Goal: Task Accomplishment & Management: Manage account settings

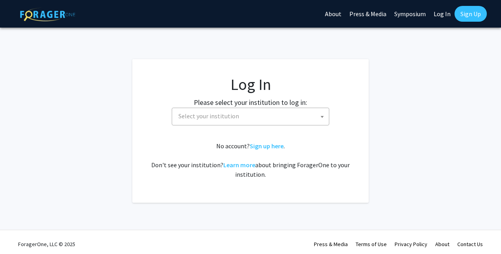
select select
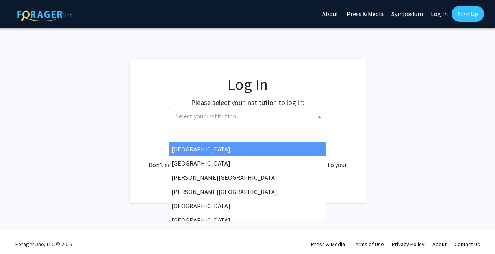
click at [272, 115] on span "Select your institution" at bounding box center [250, 116] width 154 height 16
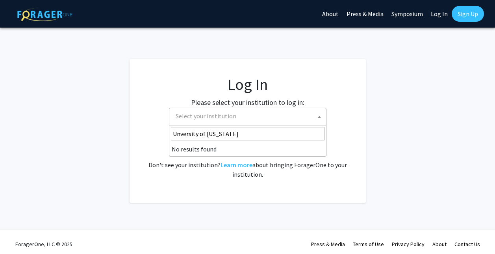
click at [180, 133] on input "Unversity of [US_STATE]" at bounding box center [248, 133] width 154 height 13
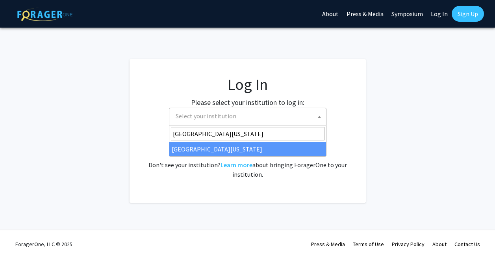
type input "[GEOGRAPHIC_DATA][US_STATE]"
select select "13"
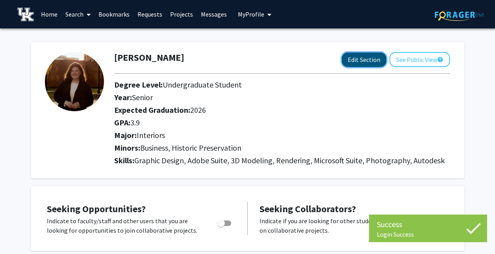
click at [373, 59] on button "Edit Section" at bounding box center [364, 59] width 45 height 15
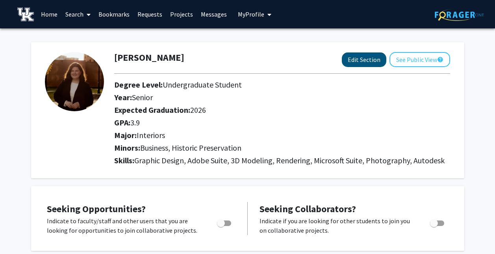
select select "senior"
select select "2026"
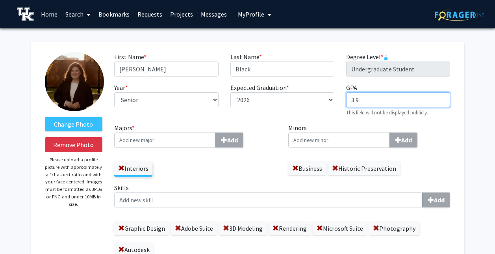
click at [363, 102] on input "3.9" at bounding box center [398, 99] width 104 height 15
click at [329, 119] on div "First Name * required Anna Last Name * required Black Degree Level * required U…" at bounding box center [282, 87] width 348 height 71
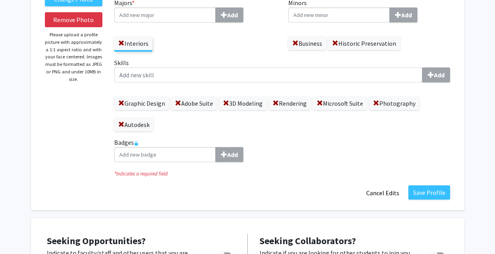
scroll to position [129, 0]
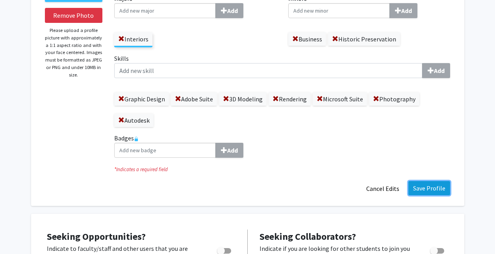
click at [437, 183] on button "Save Profile" at bounding box center [430, 188] width 42 height 14
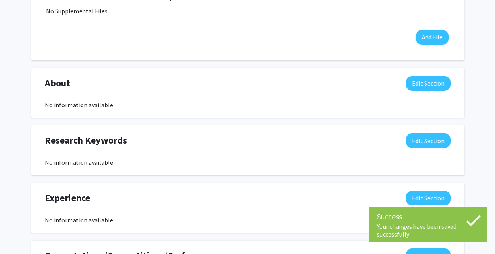
scroll to position [350, 0]
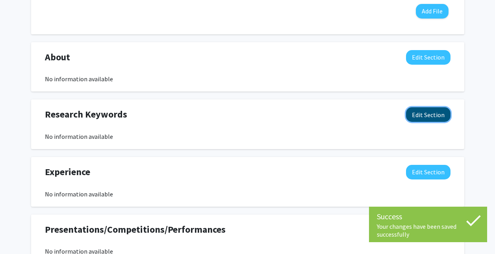
click at [448, 117] on button "Edit Section" at bounding box center [428, 114] width 45 height 15
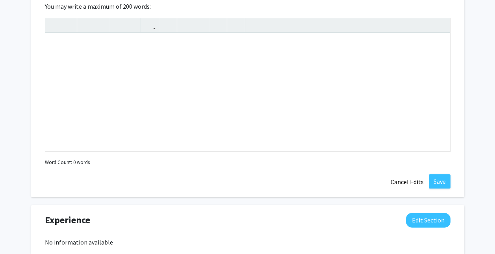
scroll to position [474, 0]
click at [405, 180] on button "Cancel Edits" at bounding box center [407, 181] width 43 height 15
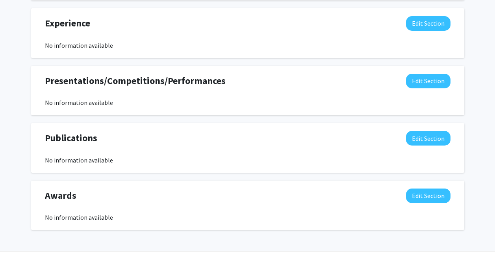
scroll to position [523, 0]
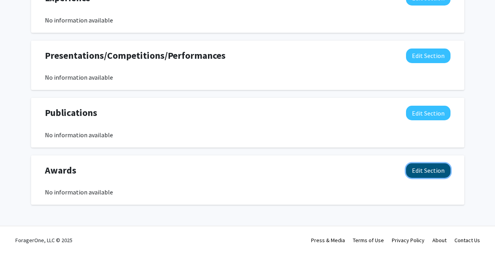
click at [428, 166] on button "Edit Section" at bounding box center [428, 170] width 45 height 15
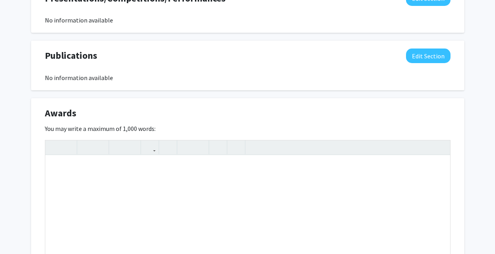
scroll to position [582, 0]
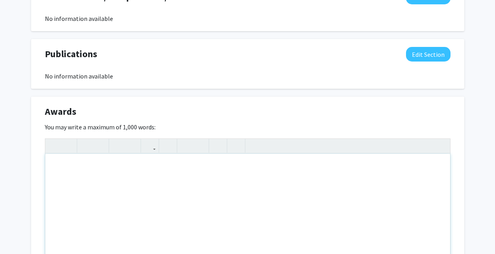
click at [300, 169] on div "Note to users with screen readers: Please deactivate our accessibility plugin f…" at bounding box center [247, 213] width 405 height 118
type textarea "Studio&nbsp;"
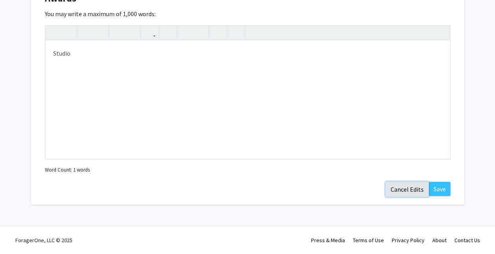
click at [407, 192] on button "Cancel Edits" at bounding box center [407, 189] width 43 height 15
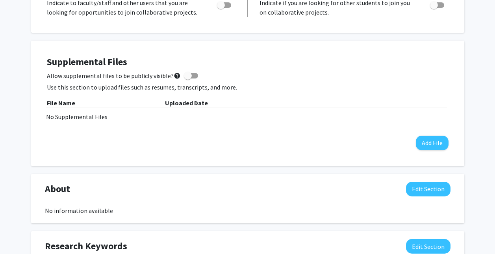
scroll to position [263, 0]
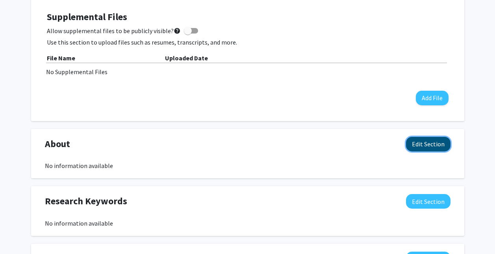
click at [419, 147] on button "Edit Section" at bounding box center [428, 144] width 45 height 15
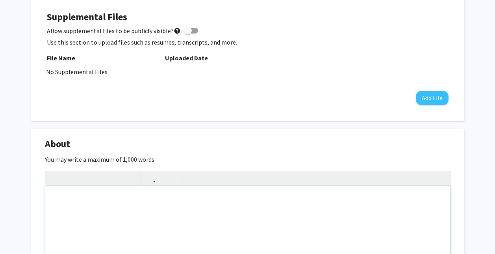
click at [272, 200] on div "Note to users with screen readers: Please deactivate our accessibility plugin f…" at bounding box center [247, 245] width 405 height 118
paste div "Note to users with screen readers: Please deactivate our accessibility plugin f…"
type textarea "<p>Hello, my name is Anna Black. I am an emerging designer with a BFA in Interi…"
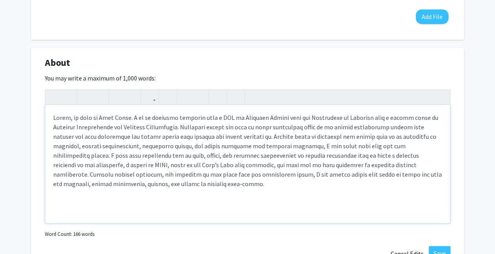
scroll to position [345, 0]
click at [412, 118] on p "Note to users with screen readers: Please deactivate our accessibility plugin f…" at bounding box center [247, 150] width 389 height 76
click at [183, 126] on p "Note to users with screen readers: Please deactivate our accessibility plugin f…" at bounding box center [247, 150] width 389 height 76
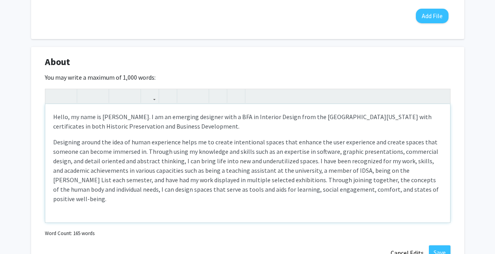
click at [354, 172] on p "Designing around the idea of human experience helps me to create intentional sp…" at bounding box center [247, 170] width 389 height 66
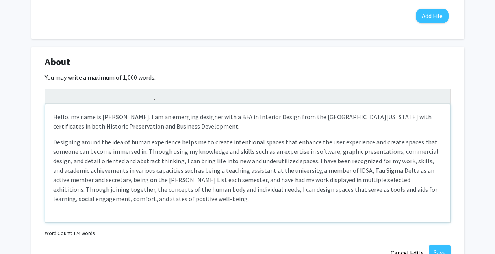
type textarea "<p>Hello, my name is Anna Black. I am an emerging designer with a BFA in Interi…"
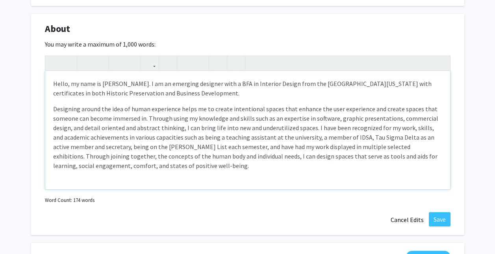
scroll to position [378, 0]
click at [444, 214] on button "Save" at bounding box center [440, 219] width 22 height 14
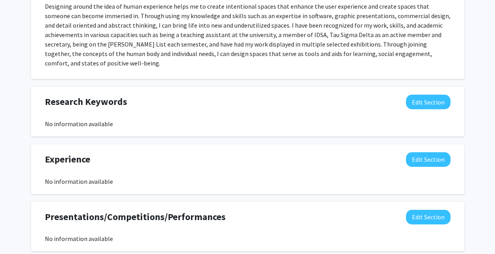
scroll to position [448, 0]
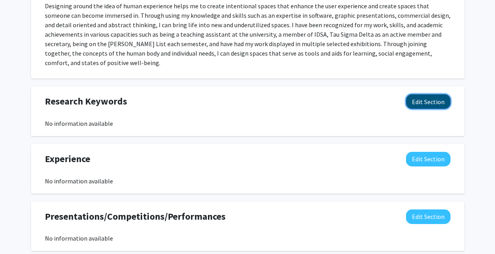
click at [422, 95] on button "Edit Section" at bounding box center [428, 101] width 45 height 15
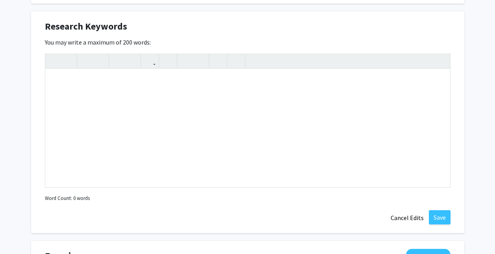
scroll to position [523, 0]
click at [402, 215] on button "Cancel Edits" at bounding box center [407, 217] width 43 height 15
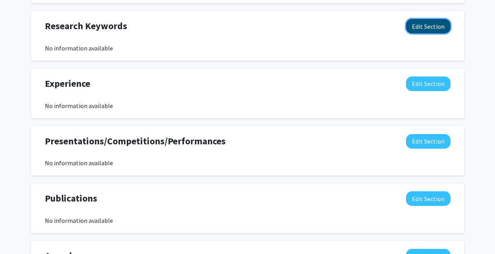
click at [435, 22] on button "Edit Section" at bounding box center [428, 26] width 45 height 15
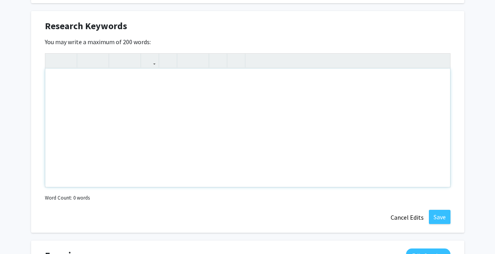
click at [255, 74] on div "Note to users with screen readers: Please deactivate our accessibility plugin f…" at bounding box center [247, 128] width 405 height 118
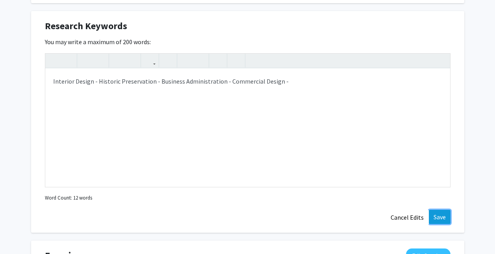
click at [437, 210] on button "Save" at bounding box center [440, 217] width 22 height 14
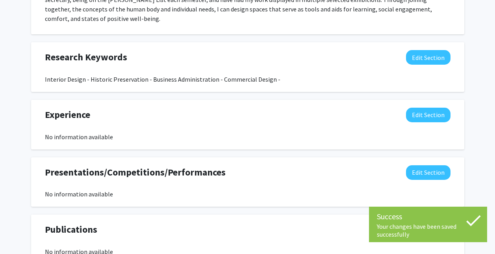
scroll to position [491, 0]
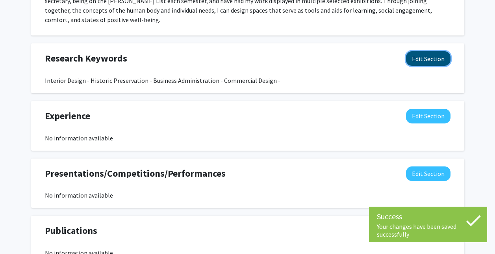
click at [426, 51] on button "Edit Section" at bounding box center [428, 58] width 45 height 15
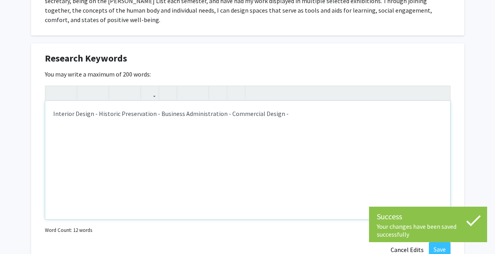
click at [292, 106] on div "Interior Design - Historic Preservation - Business Administration - Commercial …" at bounding box center [247, 160] width 405 height 118
type textarea "Interior Design - Historic Preservation - Business Administration - Commercial …"
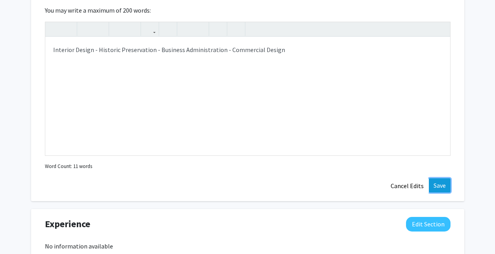
click at [439, 184] on button "Save" at bounding box center [440, 185] width 22 height 14
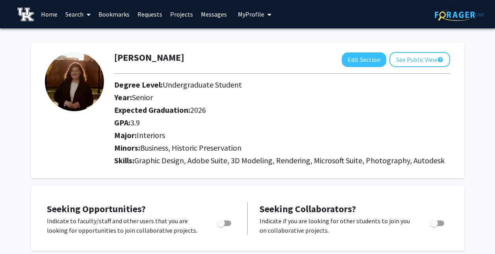
scroll to position [0, 0]
click at [359, 65] on button "Edit Section" at bounding box center [364, 59] width 45 height 15
select select "senior"
select select "2026"
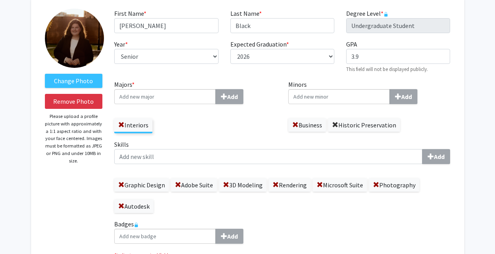
scroll to position [46, 0]
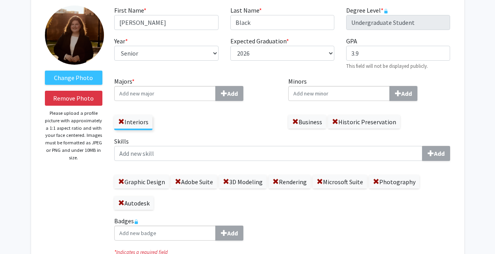
click at [140, 204] on label "Autodesk" at bounding box center [133, 202] width 39 height 13
click at [121, 203] on span at bounding box center [121, 203] width 6 height 6
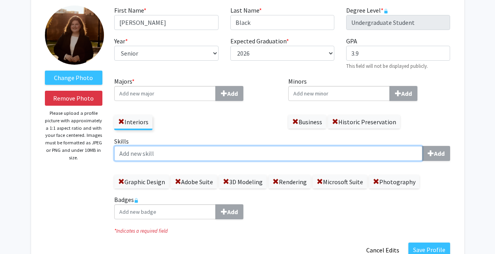
click at [167, 154] on input "Skills Add" at bounding box center [268, 153] width 309 height 15
type input "AutoDesk Software"
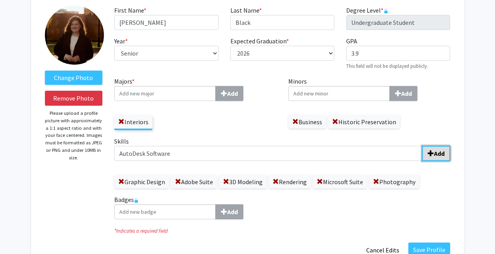
click at [431, 151] on span "submit" at bounding box center [431, 153] width 6 height 6
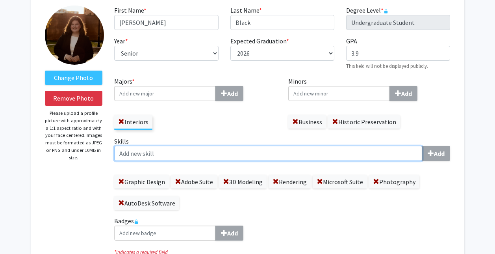
click at [167, 154] on input "Skills Add" at bounding box center [268, 153] width 309 height 15
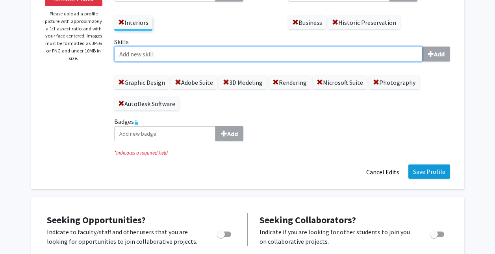
scroll to position [146, 0]
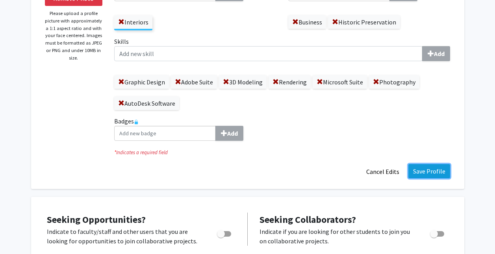
click at [434, 174] on button "Save Profile" at bounding box center [430, 171] width 42 height 14
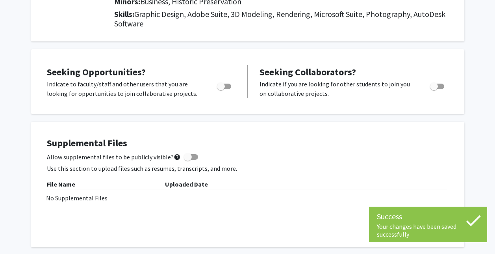
scroll to position [0, 0]
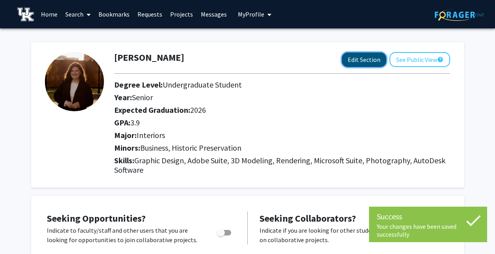
click at [359, 63] on button "Edit Section" at bounding box center [364, 59] width 45 height 15
select select "senior"
select select "2026"
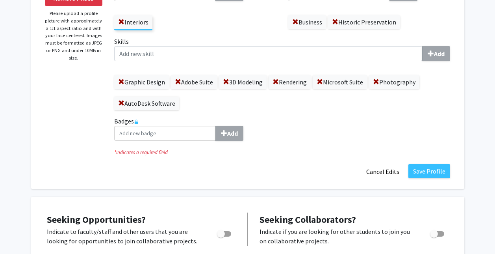
scroll to position [153, 0]
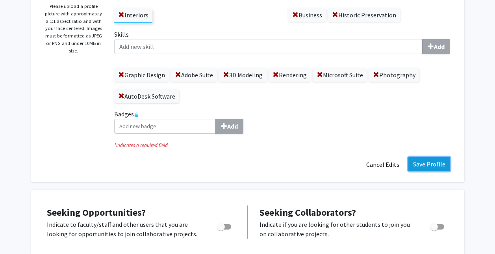
click at [433, 168] on button "Save Profile" at bounding box center [430, 164] width 42 height 14
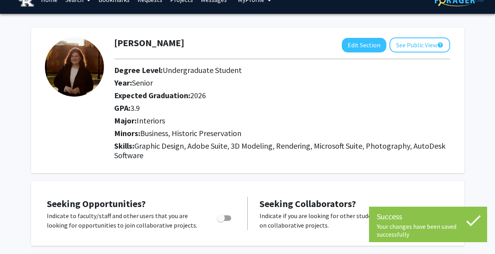
scroll to position [13, 0]
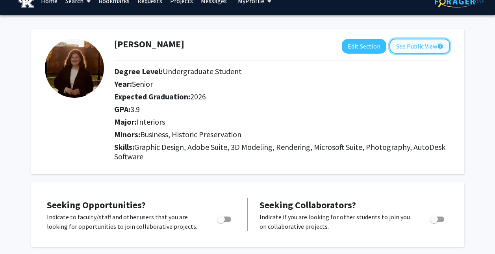
click at [426, 51] on button "See Public View help" at bounding box center [420, 46] width 61 height 15
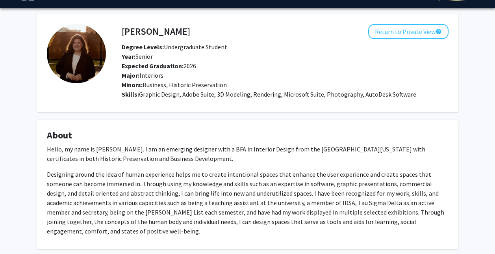
scroll to position [19, 0]
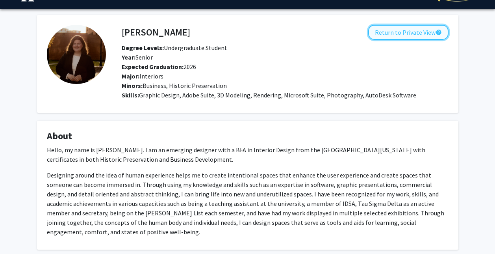
click at [417, 32] on button "Return to Private View help" at bounding box center [408, 32] width 80 height 15
